Goal: Information Seeking & Learning: Get advice/opinions

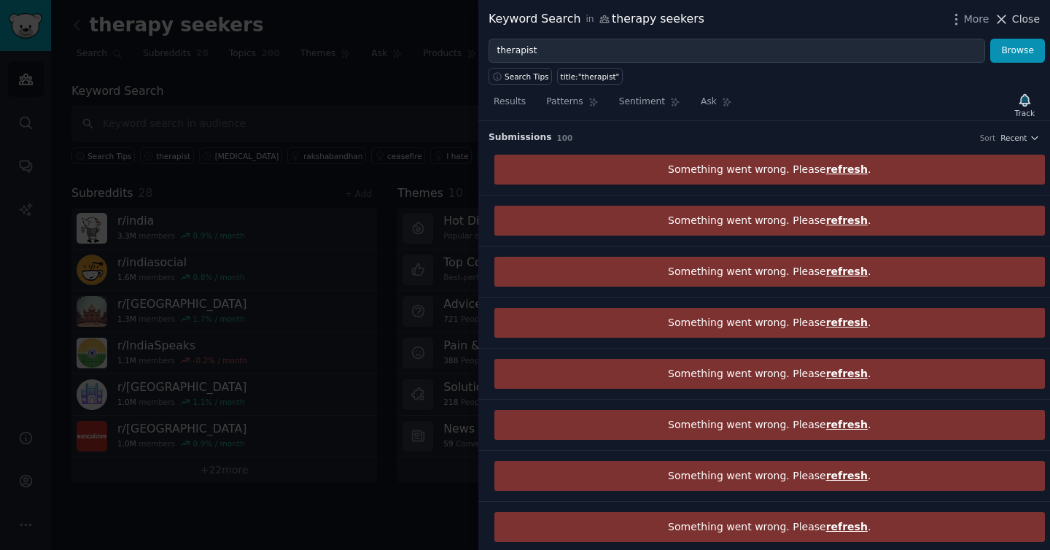
click at [1015, 18] on span "Close" at bounding box center [1026, 19] width 28 height 15
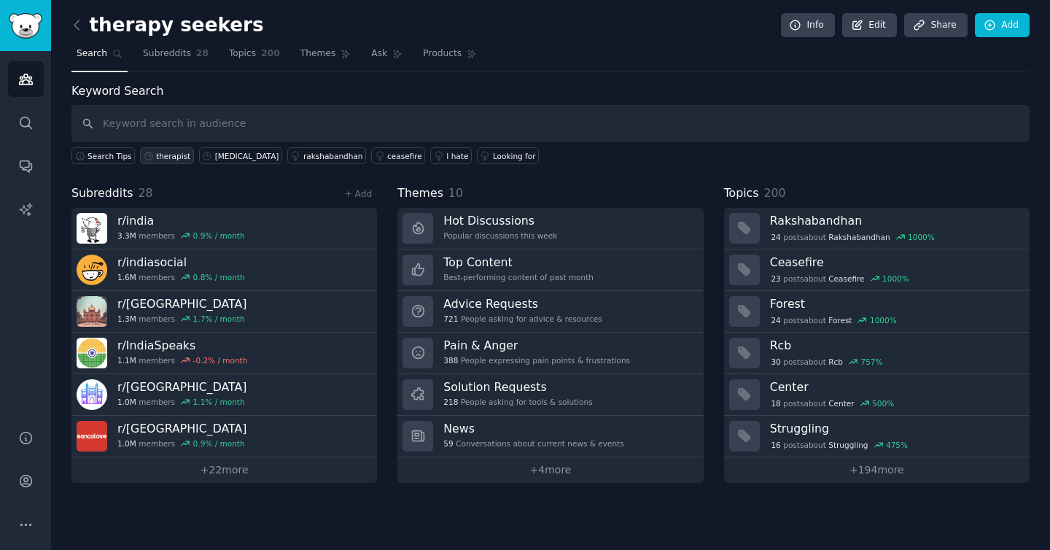
click at [180, 158] on div "therapist" at bounding box center [173, 156] width 34 height 10
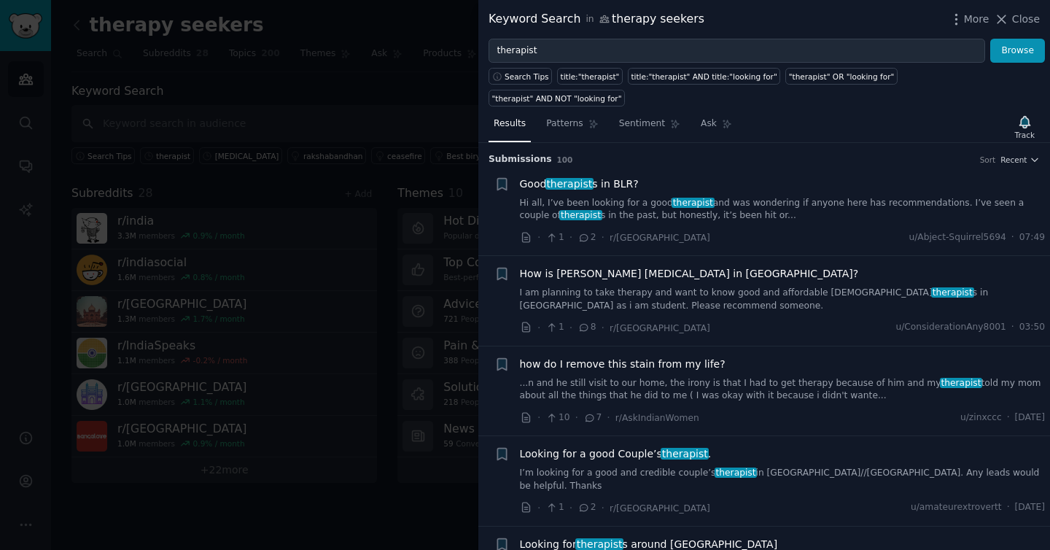
click at [678, 177] on div "Good therapist s in BLR? Hi all, I’ve been looking for a good therapist and was…" at bounding box center [783, 200] width 526 height 46
click at [677, 197] on link "Hi all, I’ve been looking for a good therapist and was wondering if anyone here…" at bounding box center [783, 210] width 526 height 26
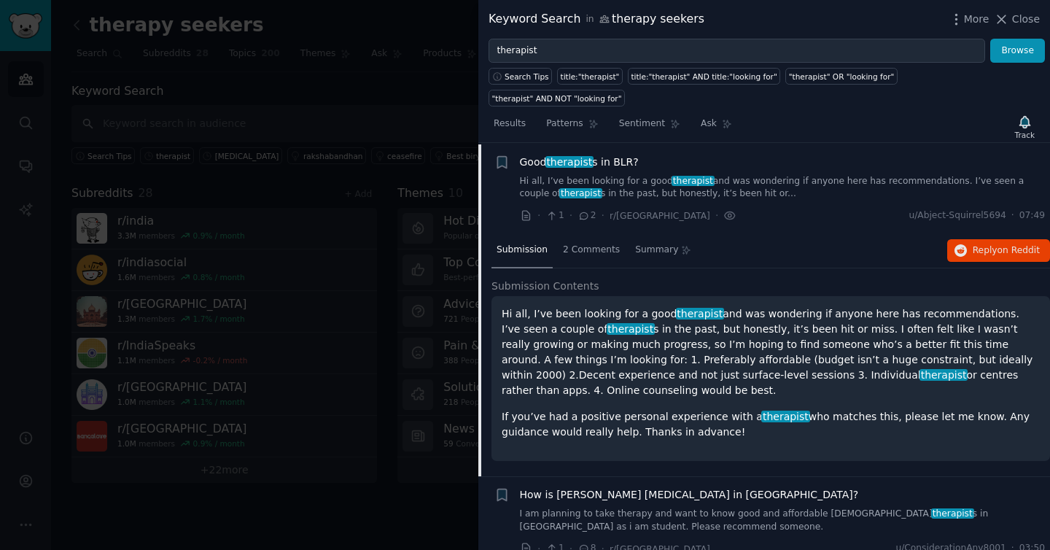
scroll to position [23, 0]
click at [955, 244] on icon "button" at bounding box center [961, 250] width 13 height 13
click at [761, 174] on link "Hi all, I’ve been looking for a good therapist and was wondering if anyone here…" at bounding box center [783, 187] width 526 height 26
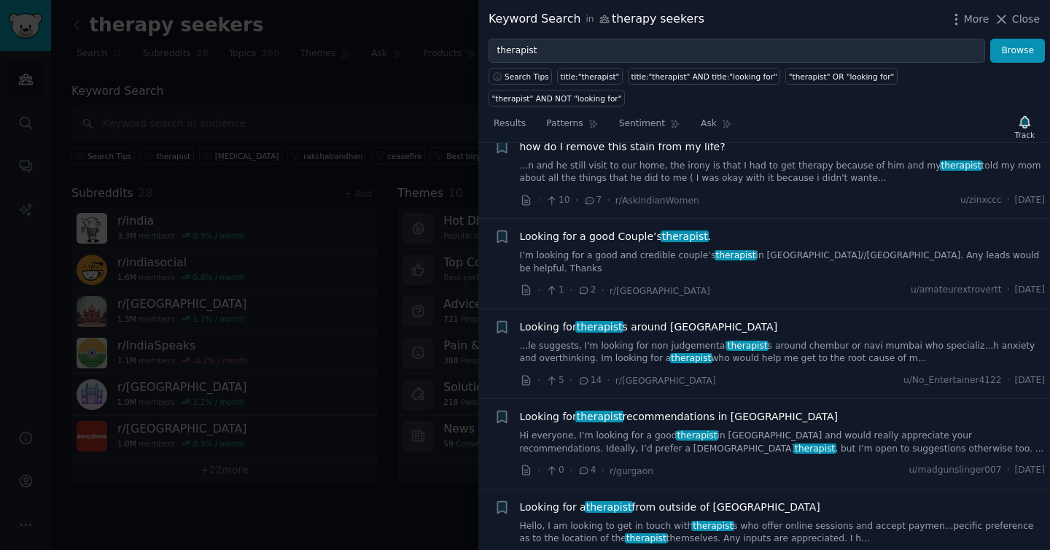
scroll to position [239, 0]
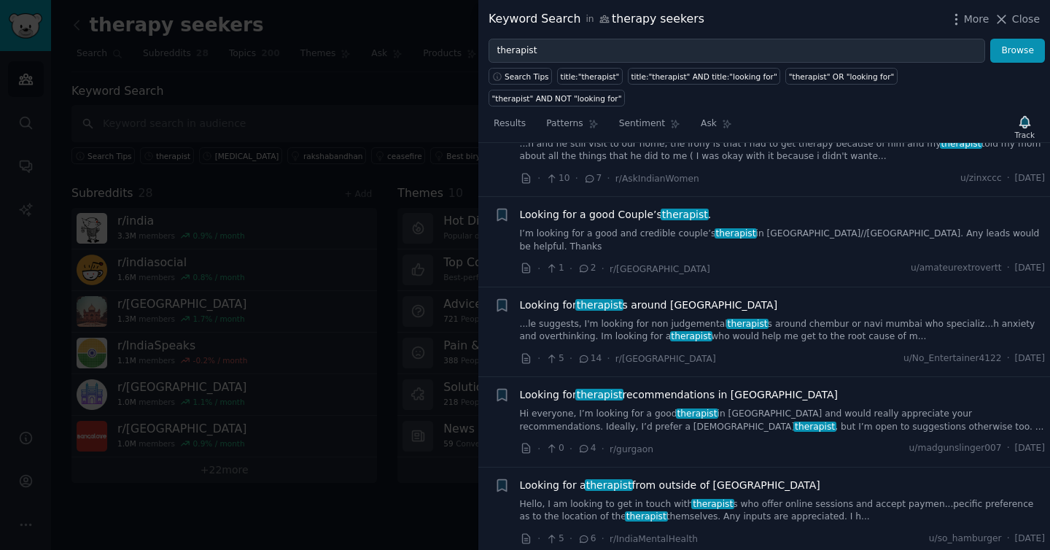
click at [666, 408] on link "Hi everyone, I’m looking for a good therapist in [GEOGRAPHIC_DATA] and would re…" at bounding box center [783, 421] width 526 height 26
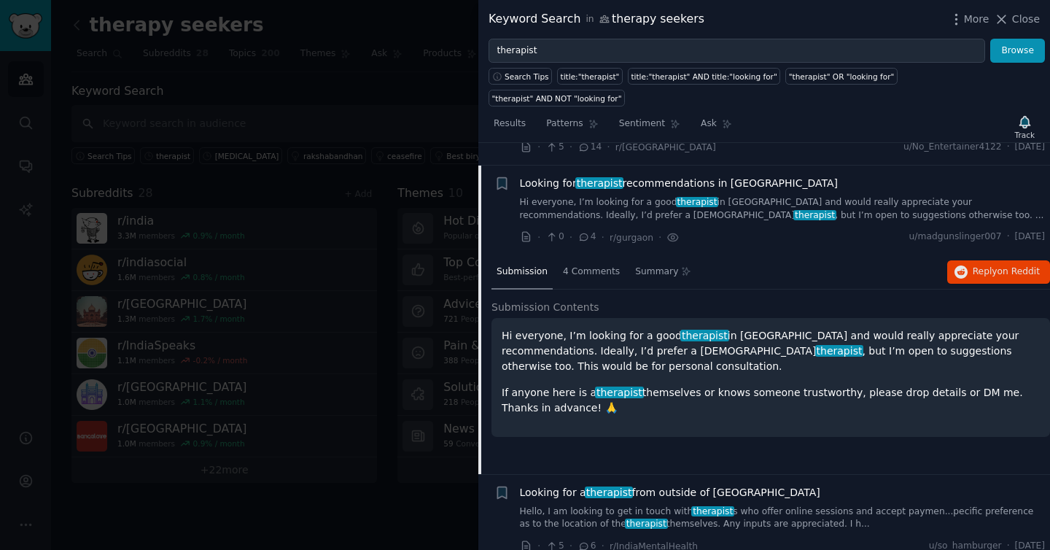
scroll to position [460, 0]
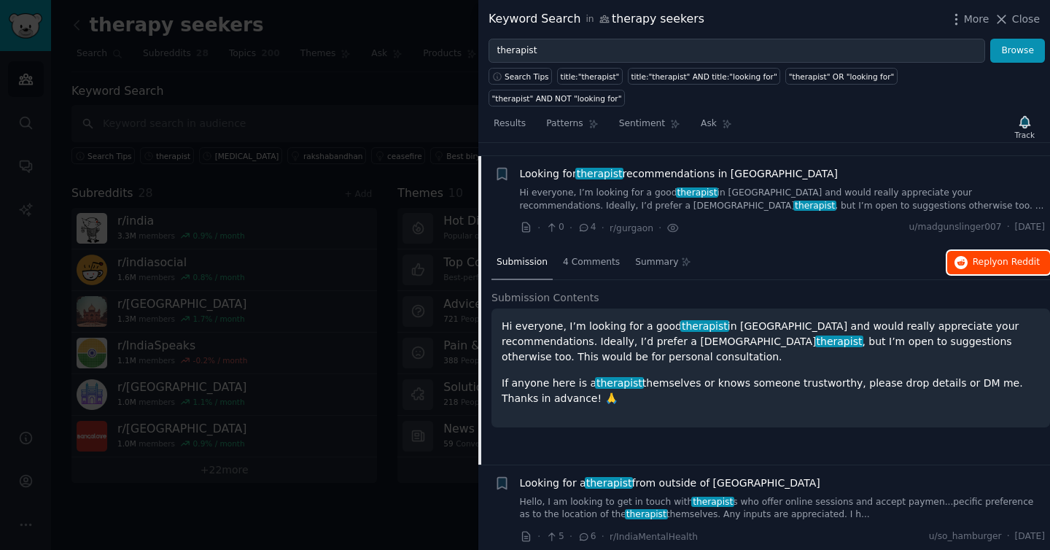
click at [983, 256] on span "Reply on Reddit" at bounding box center [1006, 262] width 67 height 13
